Goal: Information Seeking & Learning: Find specific fact

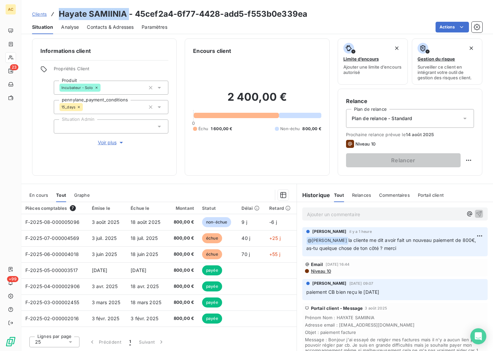
scroll to position [2, 0]
click at [39, 12] on span "Clients" at bounding box center [39, 13] width 15 height 5
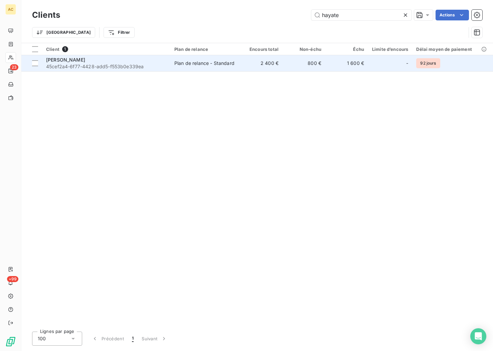
click at [60, 67] on span "45cef2a4-6f77-4428-add5-f553b0e339ea" at bounding box center [106, 66] width 120 height 7
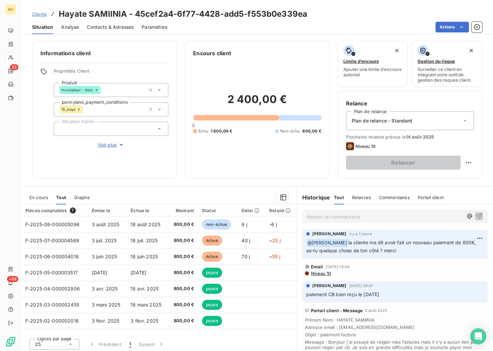
click at [41, 13] on span "Clients" at bounding box center [39, 13] width 15 height 5
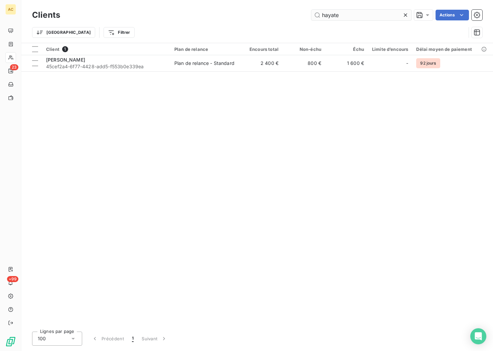
drag, startPoint x: 318, startPoint y: 17, endPoint x: 313, endPoint y: 12, distance: 7.1
click at [307, 14] on div "hayate Actions" at bounding box center [275, 15] width 415 height 11
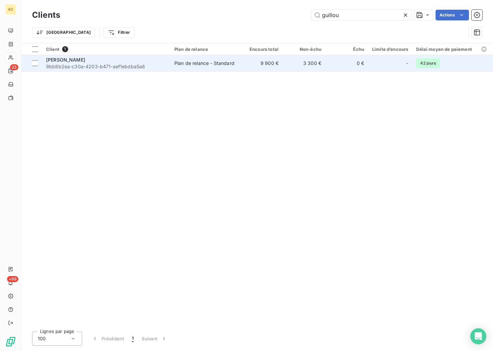
type input "guillou"
click at [158, 66] on span "9bb8b2ea-c30a-4203-b471-aef1ebdba5a6" at bounding box center [106, 66] width 120 height 7
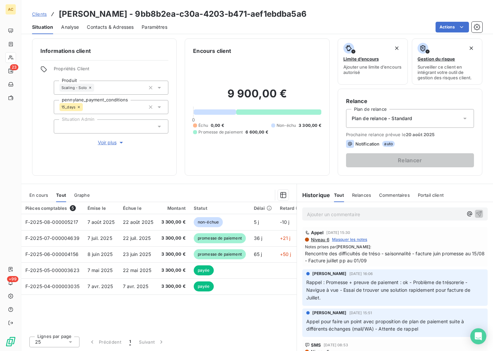
click at [43, 15] on span "Clients" at bounding box center [39, 13] width 15 height 5
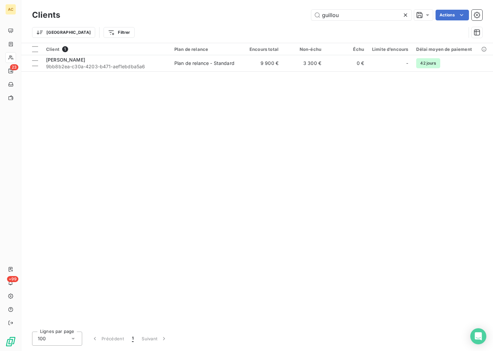
drag, startPoint x: 343, startPoint y: 13, endPoint x: 305, endPoint y: 6, distance: 39.1
click at [305, 6] on div "Clients guillou Actions Trier Filtrer" at bounding box center [257, 21] width 472 height 43
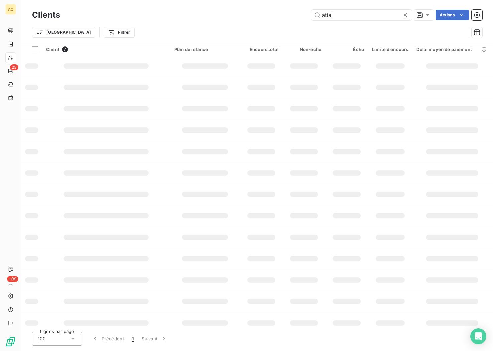
type input "[PERSON_NAME]"
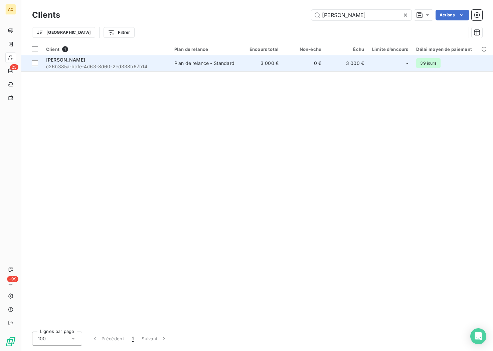
click at [174, 66] on div "Plan de relance - Standard" at bounding box center [204, 63] width 60 height 7
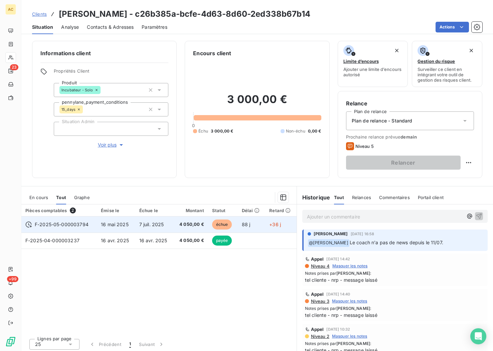
click at [93, 228] on td "F-2025-05-000003794" at bounding box center [59, 224] width 76 height 16
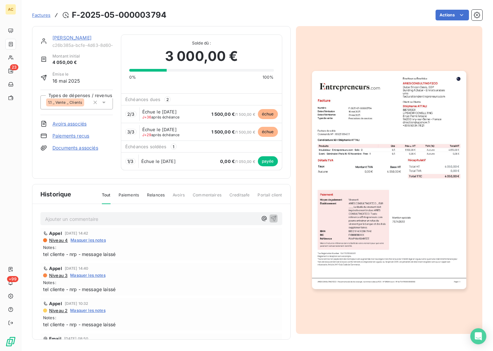
click at [64, 40] on div "[PERSON_NAME]" at bounding box center [82, 37] width 61 height 7
click at [65, 39] on link "[PERSON_NAME]" at bounding box center [71, 38] width 39 height 6
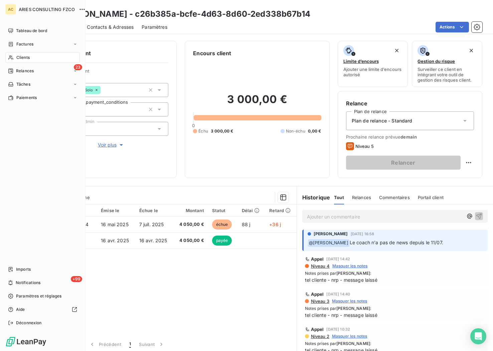
click at [15, 55] on div "Clients" at bounding box center [42, 57] width 75 height 11
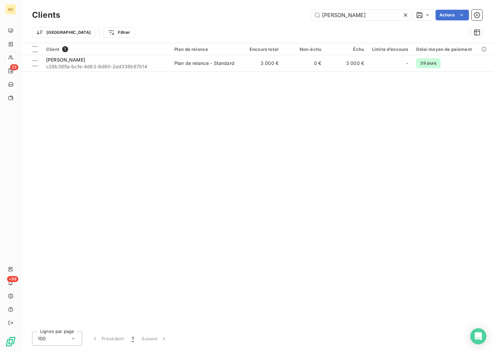
drag, startPoint x: 359, startPoint y: 15, endPoint x: 295, endPoint y: 13, distance: 64.2
click at [295, 13] on div "[PERSON_NAME] Actions" at bounding box center [275, 15] width 415 height 11
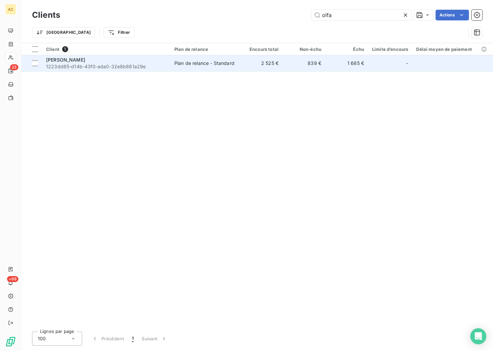
type input "olfa"
click at [144, 63] on div "[PERSON_NAME]" at bounding box center [106, 59] width 120 height 7
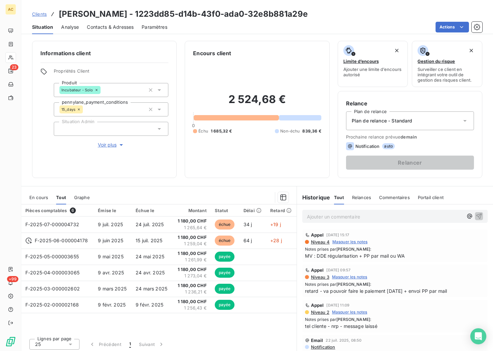
click at [111, 144] on span "Voir plus" at bounding box center [111, 144] width 27 height 7
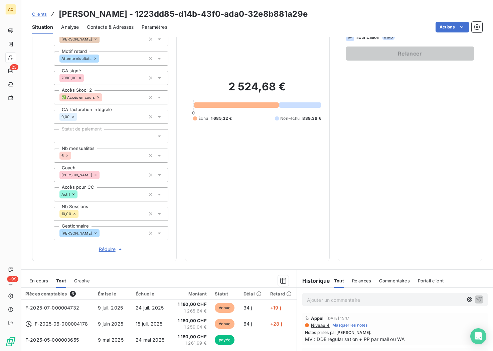
scroll to position [139, 0]
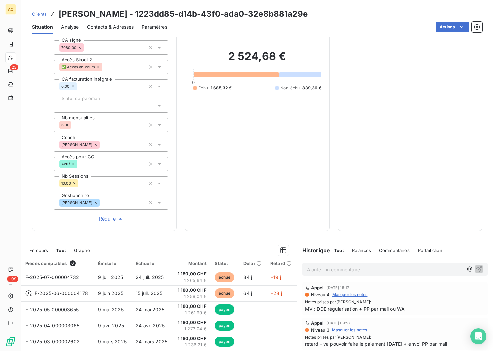
click at [375, 272] on p "Ajouter un commentaire ﻿" at bounding box center [385, 269] width 156 height 8
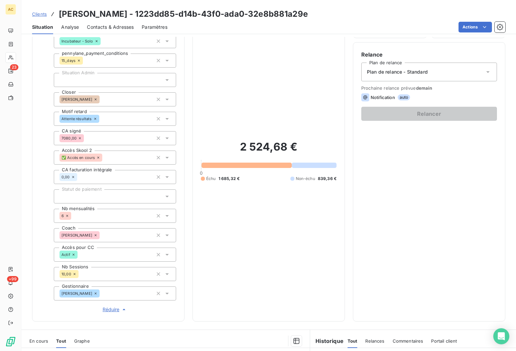
scroll to position [195, 0]
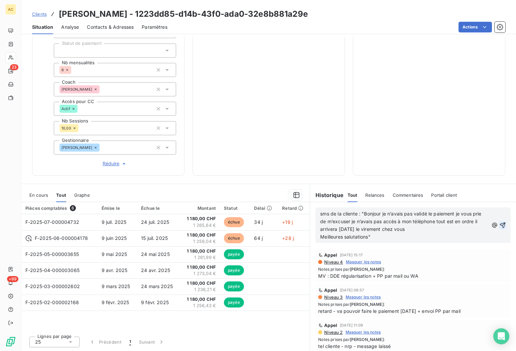
click at [499, 226] on icon "button" at bounding box center [502, 225] width 7 height 7
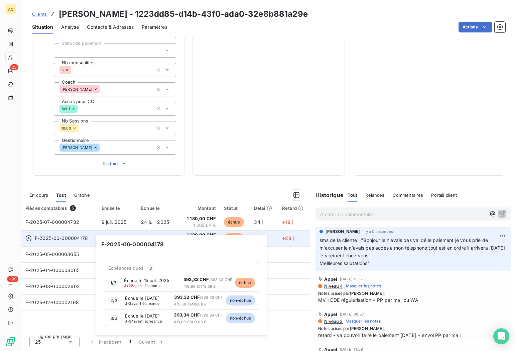
click at [62, 240] on span "F-2025-06-000004178" at bounding box center [61, 238] width 53 height 7
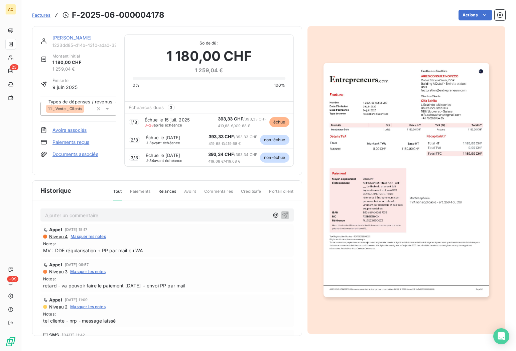
click at [69, 39] on link "[PERSON_NAME]" at bounding box center [71, 38] width 39 height 6
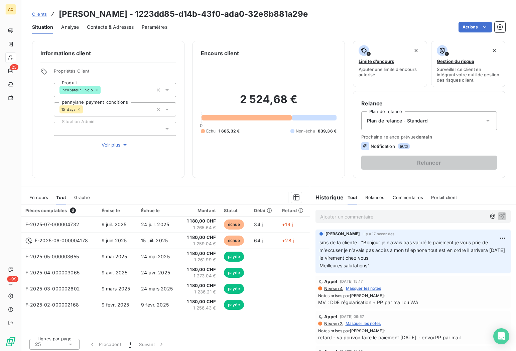
click at [37, 13] on span "Clients" at bounding box center [39, 13] width 15 height 5
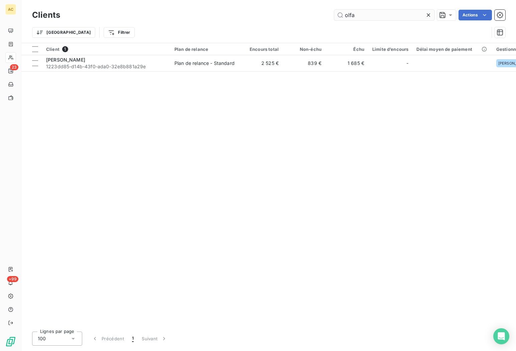
drag, startPoint x: 373, startPoint y: 15, endPoint x: 347, endPoint y: 15, distance: 26.1
click at [347, 15] on input "olfa" at bounding box center [384, 15] width 100 height 11
type input "o"
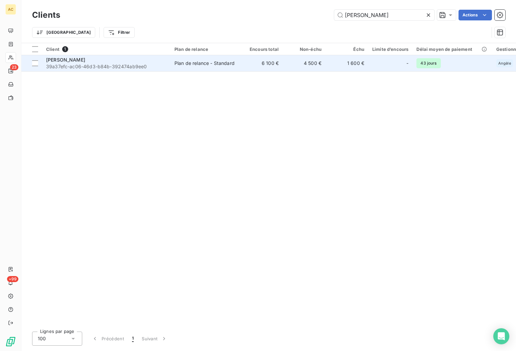
type input "[PERSON_NAME]"
click at [105, 62] on div "[PERSON_NAME]" at bounding box center [106, 59] width 120 height 7
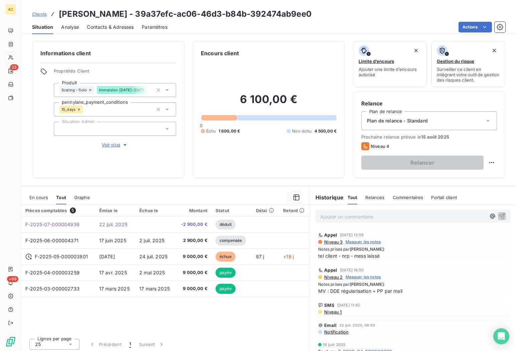
click at [108, 145] on span "Voir plus" at bounding box center [115, 144] width 27 height 7
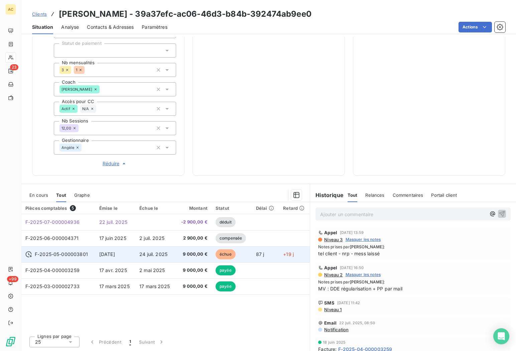
click at [106, 256] on span "[DATE]" at bounding box center [107, 254] width 16 height 6
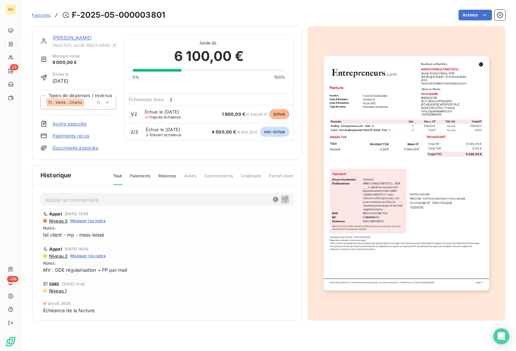
click at [68, 38] on link "[PERSON_NAME]" at bounding box center [71, 38] width 39 height 6
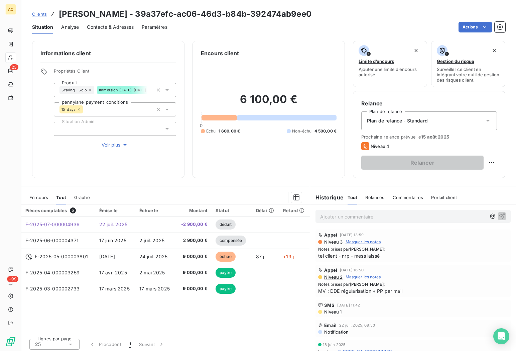
click at [110, 148] on span "Voir plus" at bounding box center [115, 144] width 27 height 7
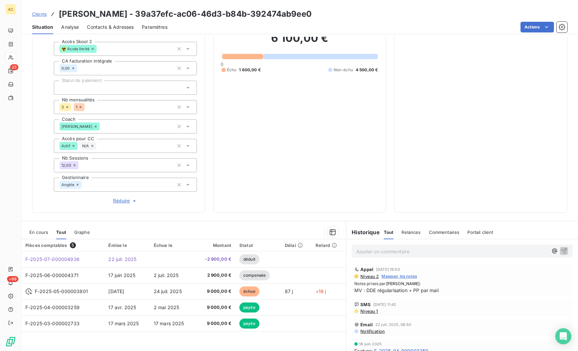
scroll to position [195, 0]
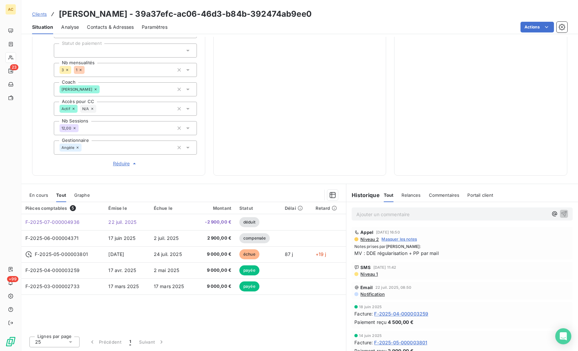
click at [412, 214] on p "Ajouter un commentaire ﻿" at bounding box center [452, 214] width 192 height 8
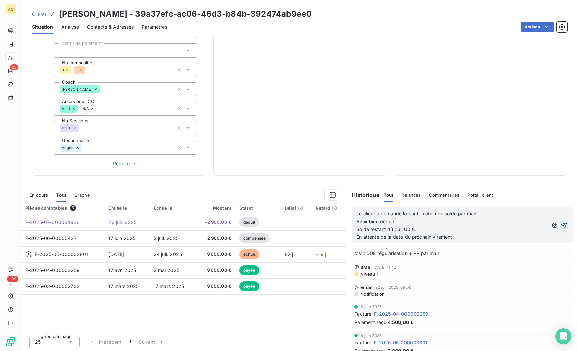
click at [561, 223] on icon "button" at bounding box center [564, 225] width 7 height 7
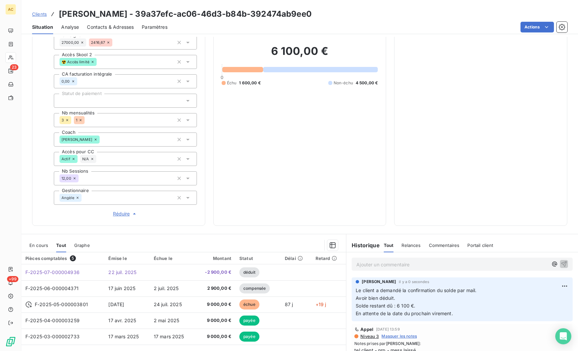
scroll to position [195, 0]
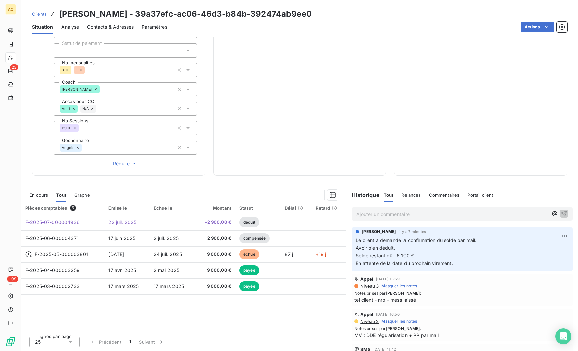
click at [45, 15] on span "Clients" at bounding box center [39, 13] width 15 height 5
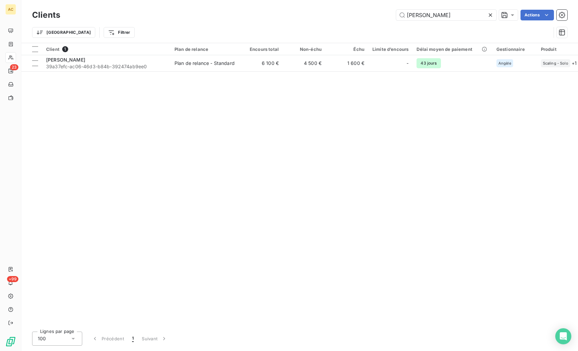
drag, startPoint x: 396, startPoint y: 15, endPoint x: 388, endPoint y: 15, distance: 8.0
click at [388, 15] on div "[PERSON_NAME] Actions" at bounding box center [317, 15] width 499 height 11
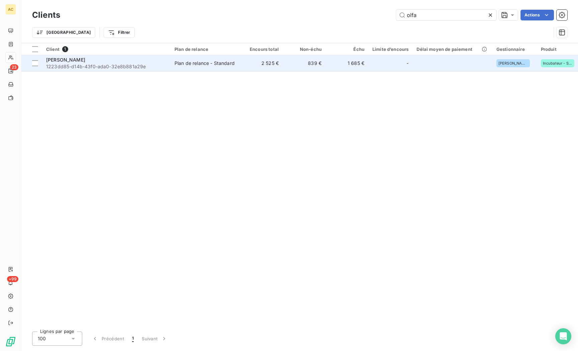
type input "olfa"
click at [100, 69] on span "1223dd85-d14b-43f0-ada0-32e8b881a29e" at bounding box center [106, 66] width 120 height 7
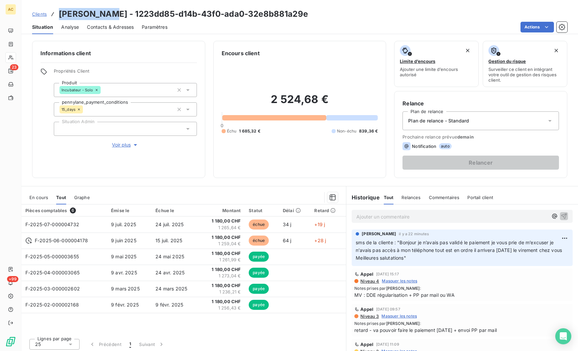
drag, startPoint x: 94, startPoint y: 13, endPoint x: 56, endPoint y: 13, distance: 37.1
click at [55, 13] on div "Clients [PERSON_NAME] - 1223dd85-d14b-43f0-ada0-32e8b881a29e" at bounding box center [170, 14] width 276 height 12
copy h3 "[PERSON_NAME]"
click at [117, 30] on div "Contacts & Adresses" at bounding box center [110, 27] width 47 height 14
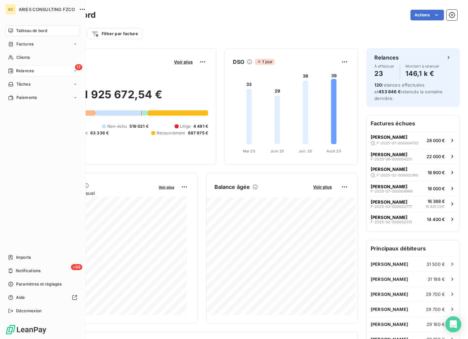
click at [22, 72] on span "Relances" at bounding box center [25, 71] width 18 height 6
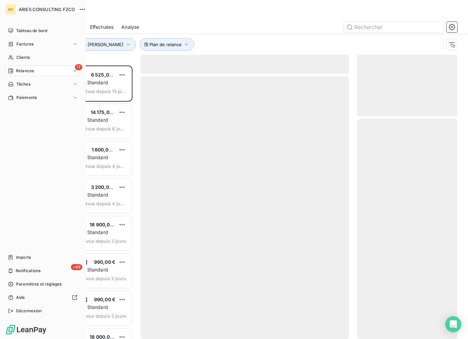
scroll to position [268, 95]
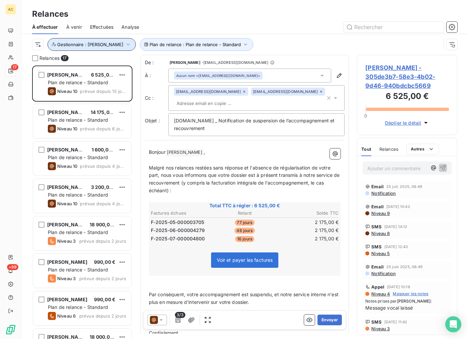
click at [54, 44] on icon "button" at bounding box center [54, 44] width 4 height 4
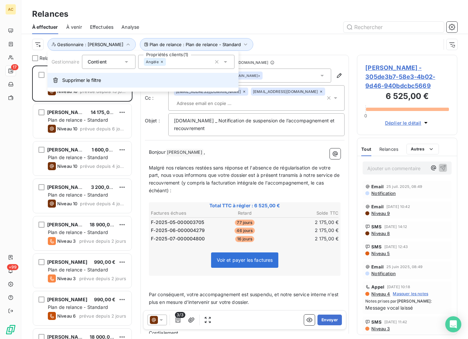
click at [70, 81] on span "Supprimer le filtre" at bounding box center [81, 80] width 39 height 7
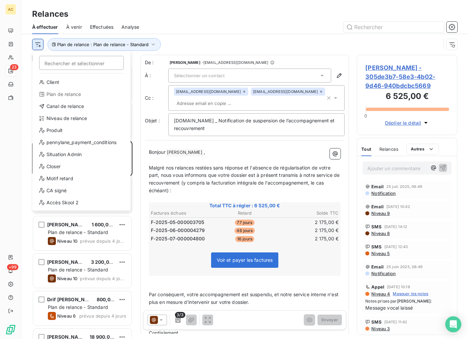
click at [39, 46] on html "AC 23 +99 Relances À effectuer À venir Effectuées Analyse Rechercher et sélecti…" at bounding box center [234, 169] width 468 height 339
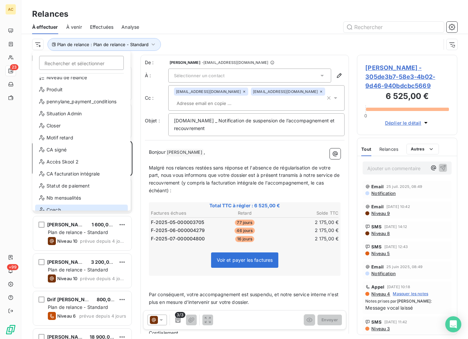
scroll to position [96, 0]
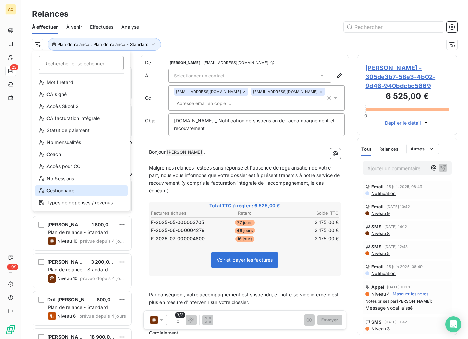
click at [87, 189] on div "Gestionnaire" at bounding box center [81, 190] width 93 height 11
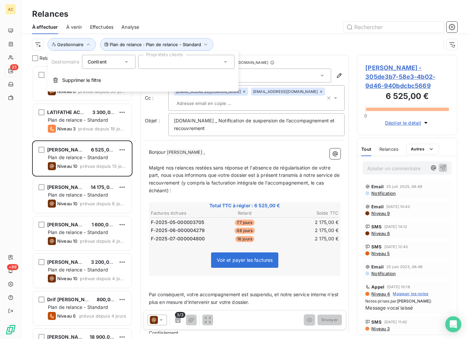
click at [153, 60] on div at bounding box center [186, 62] width 96 height 14
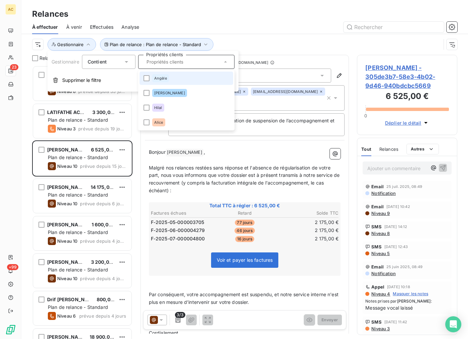
click at [132, 60] on div "Contient" at bounding box center [108, 62] width 53 height 14
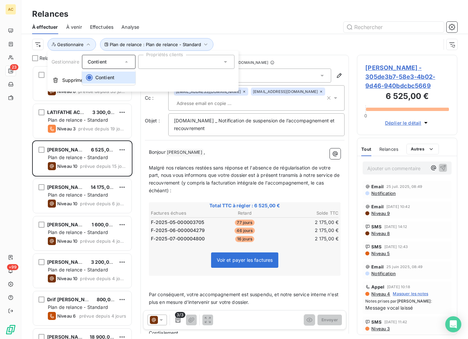
click at [163, 61] on div at bounding box center [186, 62] width 96 height 14
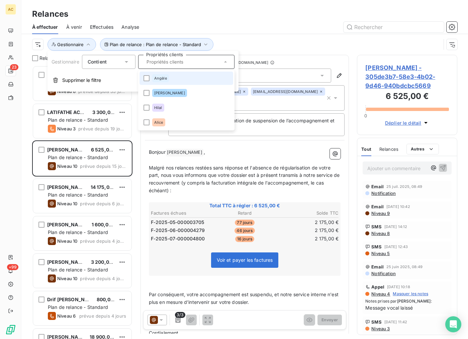
click at [163, 61] on input "text" at bounding box center [183, 62] width 78 height 6
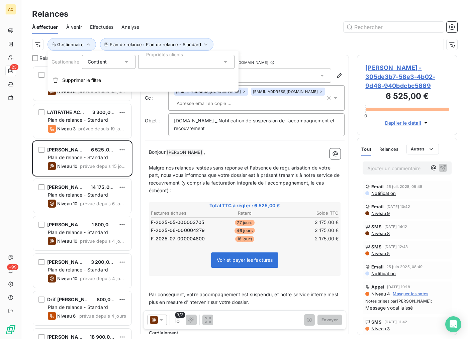
click at [249, 34] on div "Plan de relance : Plan de relance - Standard Gestionnaire" at bounding box center [244, 44] width 425 height 21
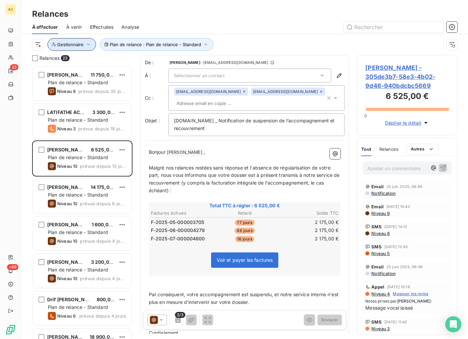
click at [75, 44] on span "Gestionnaire" at bounding box center [70, 44] width 26 height 5
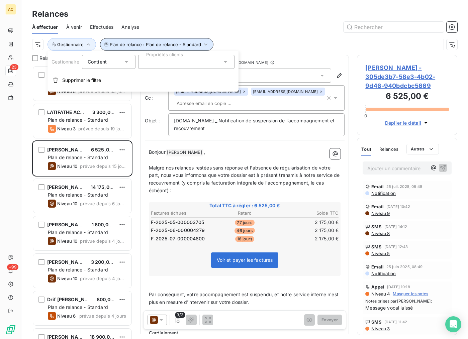
click at [149, 46] on span "Plan de relance : Plan de relance - Standard" at bounding box center [155, 44] width 91 height 5
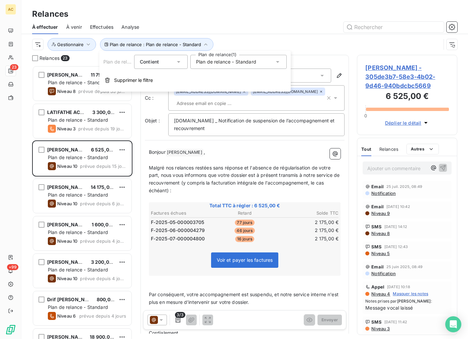
click at [202, 56] on div "Plan de relance - Standard" at bounding box center [238, 62] width 96 height 14
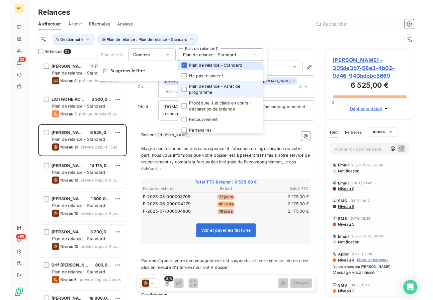
scroll to position [5, 0]
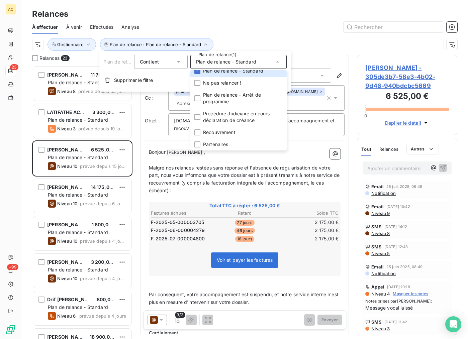
click at [225, 36] on div "Plan de relance : Plan de relance - Standard Gestionnaire" at bounding box center [244, 44] width 425 height 21
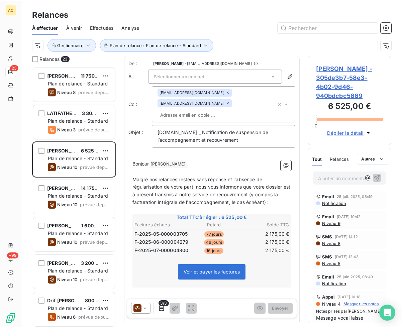
scroll to position [257, 79]
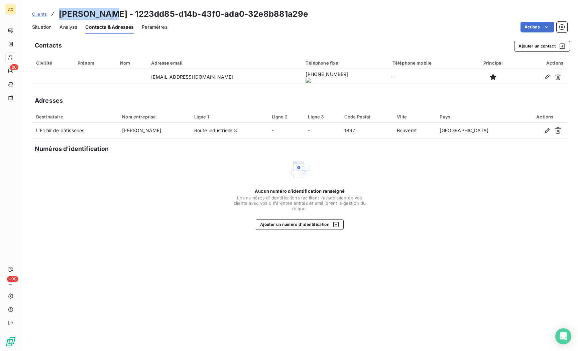
click at [37, 14] on span "Clients" at bounding box center [39, 13] width 15 height 5
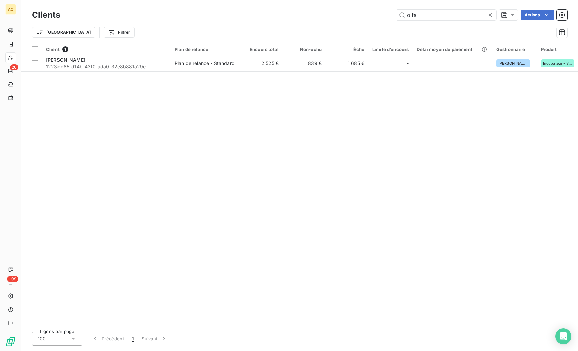
drag, startPoint x: 439, startPoint y: 16, endPoint x: 393, endPoint y: 17, distance: 46.1
click at [393, 17] on div "olfa Actions" at bounding box center [317, 15] width 499 height 11
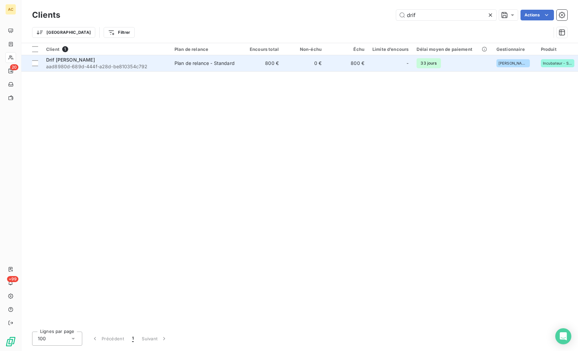
type input "drif"
click at [105, 64] on span "aad8980d-689d-444f-a28d-be810354c792" at bounding box center [106, 66] width 120 height 7
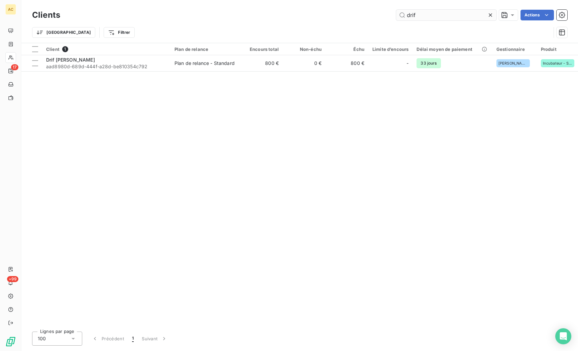
drag, startPoint x: 419, startPoint y: 15, endPoint x: 403, endPoint y: 15, distance: 15.4
click at [403, 15] on input "drif" at bounding box center [446, 15] width 100 height 11
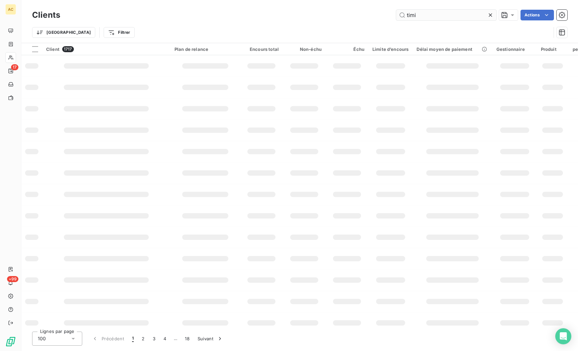
click at [425, 13] on input "timi" at bounding box center [446, 15] width 100 height 11
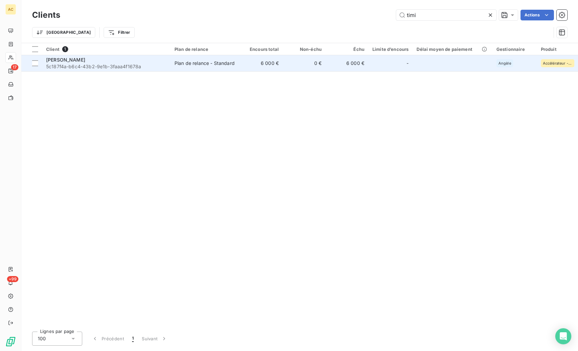
type input "timi"
click at [102, 65] on span "5c187f4a-b6c4-43b2-9e1b-3faaa4f1678a" at bounding box center [106, 66] width 120 height 7
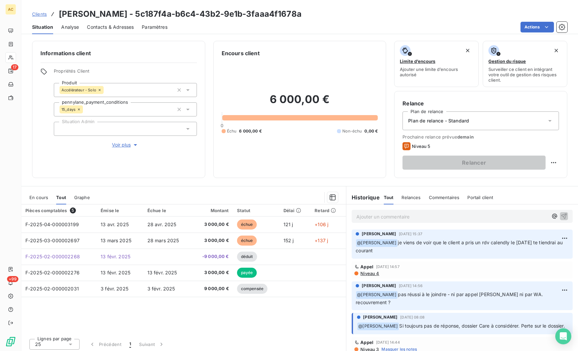
click at [117, 147] on span "Voir plus" at bounding box center [125, 144] width 27 height 7
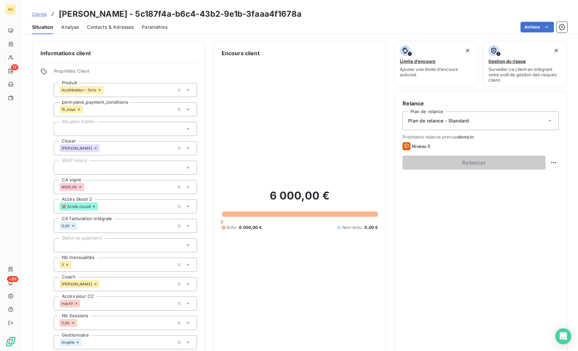
click at [154, 56] on h6 "Informations client" at bounding box center [118, 53] width 156 height 8
